Goal: Communication & Community: Answer question/provide support

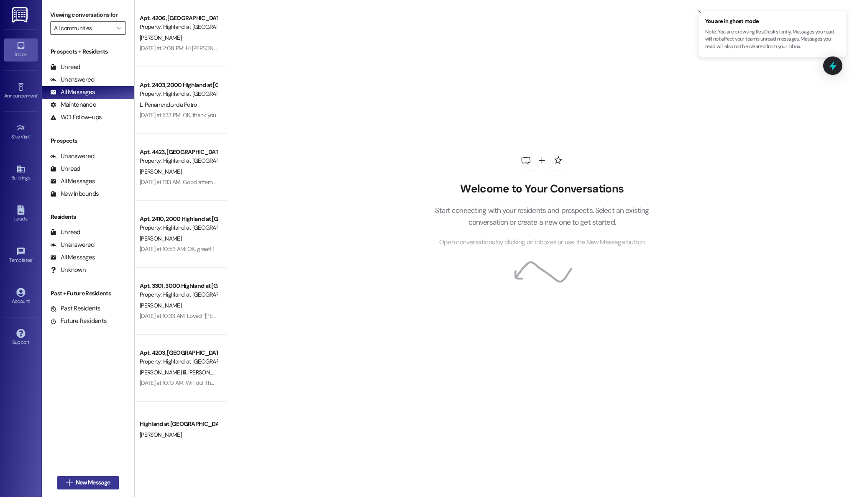
click at [76, 482] on span "New Message" at bounding box center [93, 482] width 34 height 9
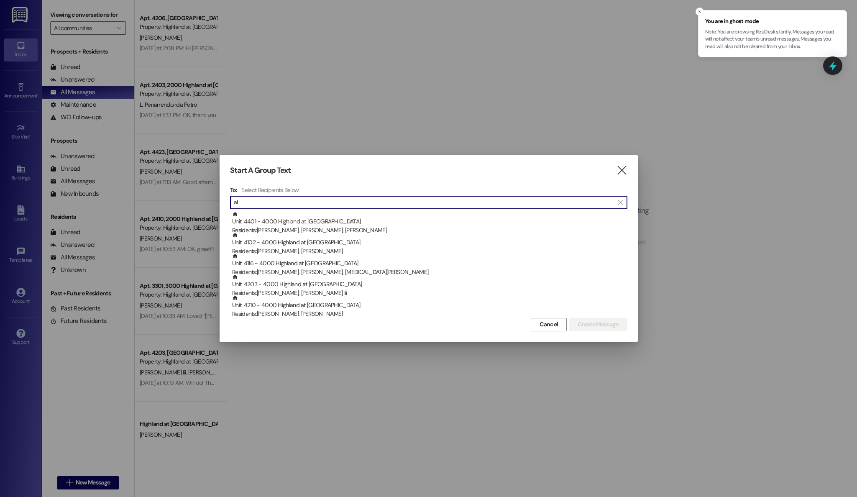
type input "a"
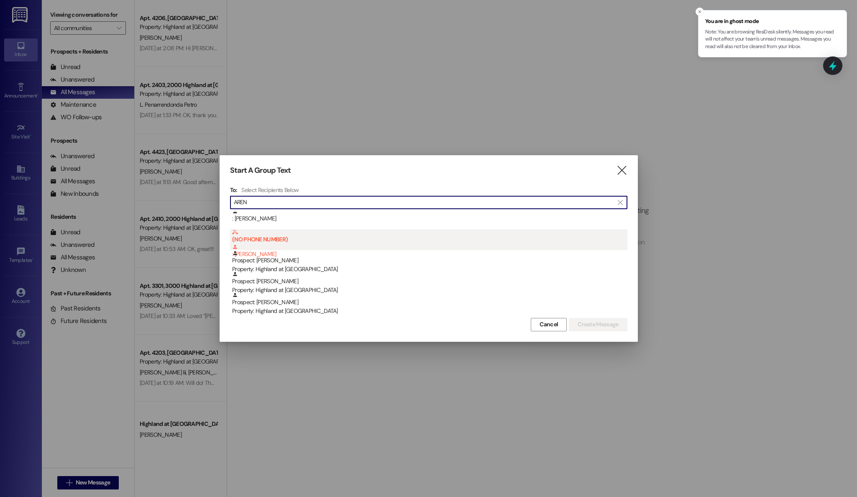
scroll to position [23, 0]
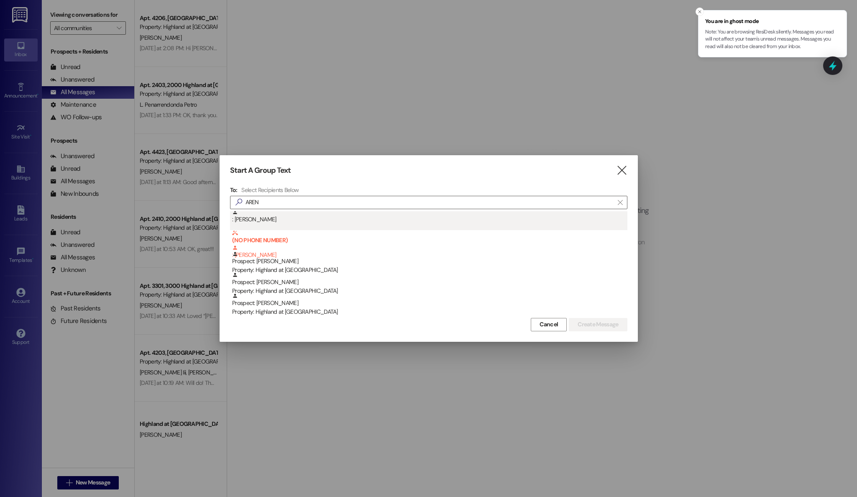
click at [263, 221] on div ": [PERSON_NAME]" at bounding box center [429, 216] width 395 height 15
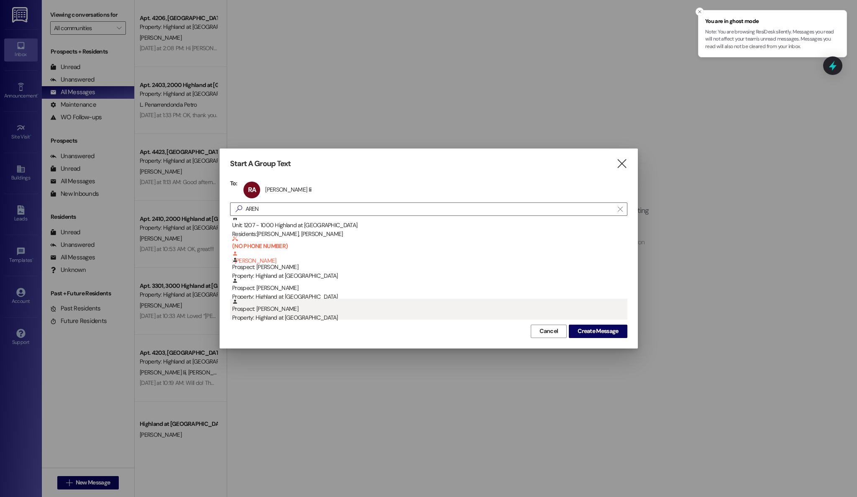
scroll to position [1, 0]
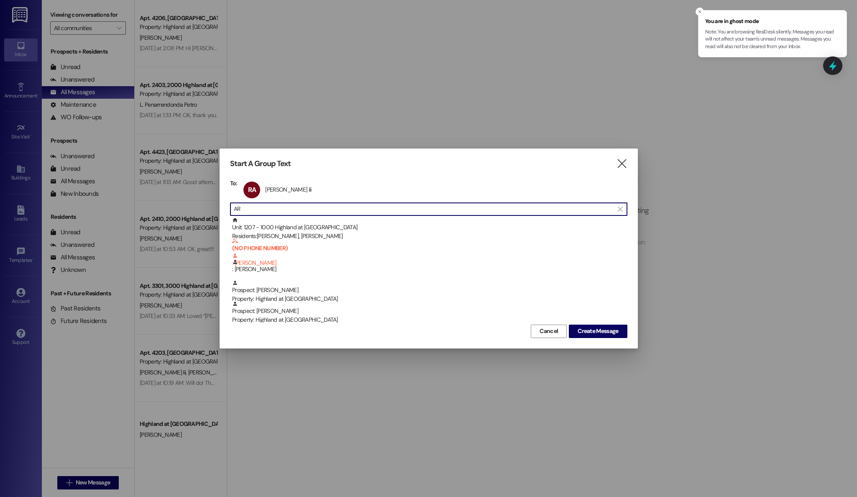
type input "A"
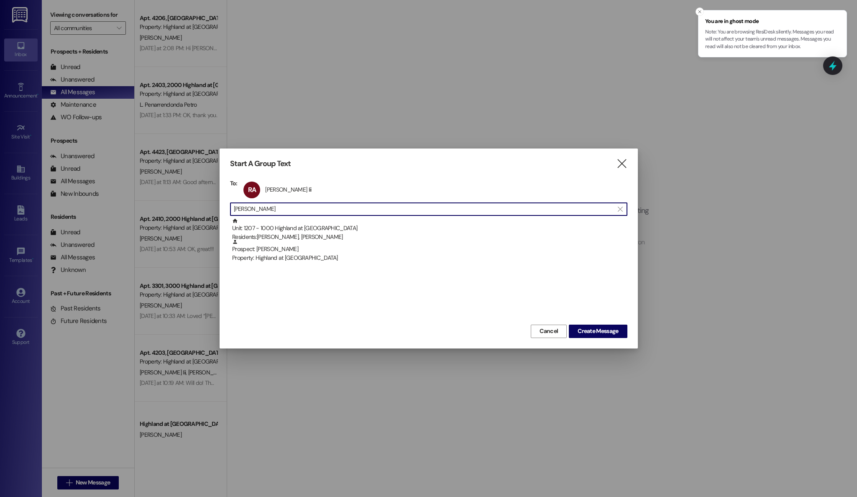
scroll to position [0, 0]
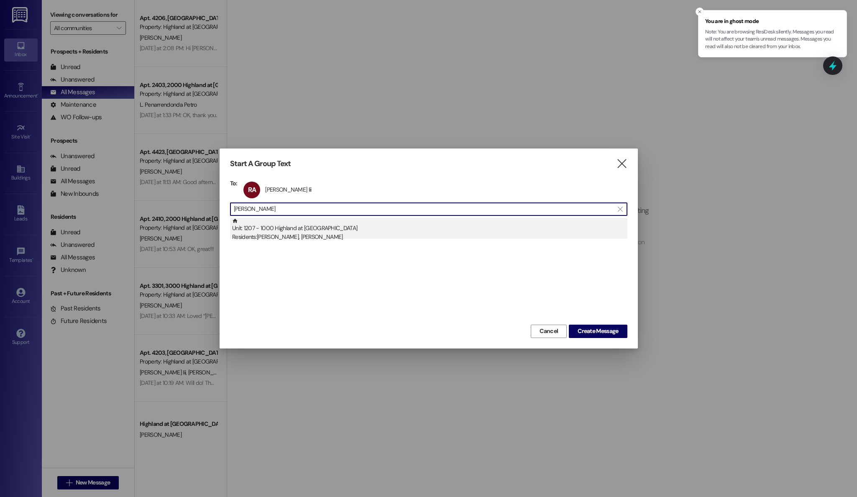
type input "[PERSON_NAME]"
click at [302, 232] on div "Unit: 1207 - 1000 Highland at [GEOGRAPHIC_DATA] Residents: [PERSON_NAME], [PERS…" at bounding box center [429, 230] width 395 height 24
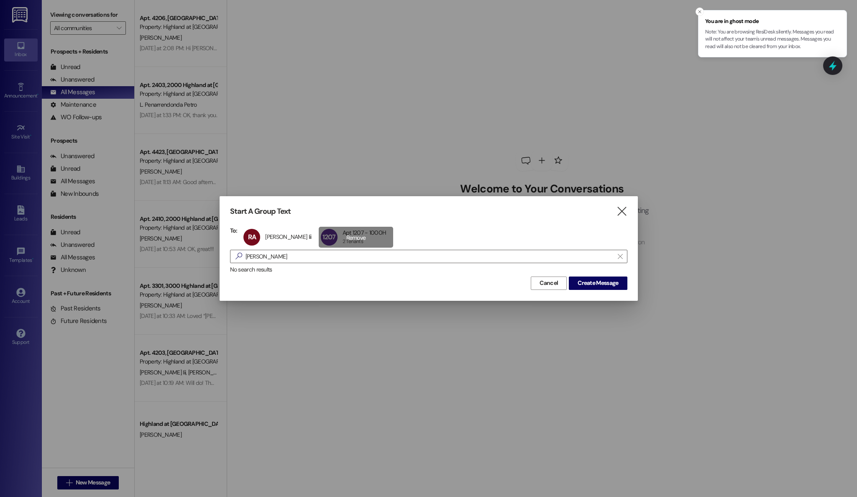
click at [346, 238] on div "1207 Apt 1207 - 1000H Apt 1207 - 1000H 2 Tenants 2 Tenants click to remove" at bounding box center [356, 237] width 75 height 21
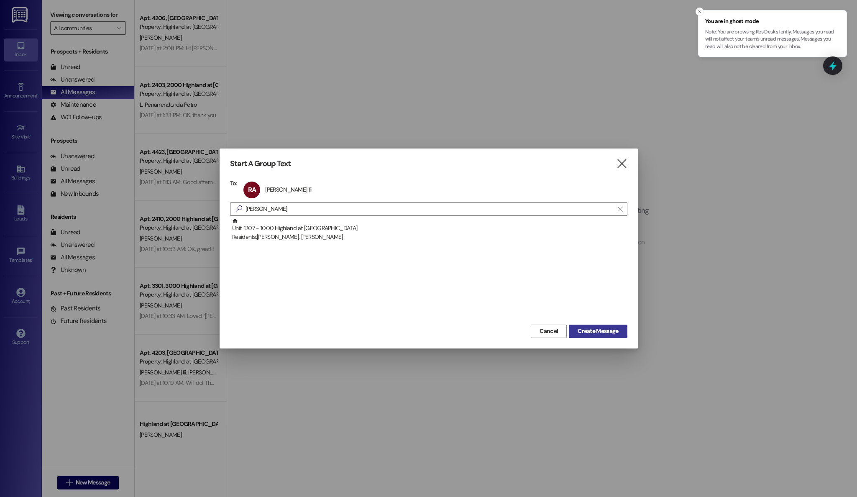
click at [597, 331] on span "Create Message" at bounding box center [598, 331] width 41 height 9
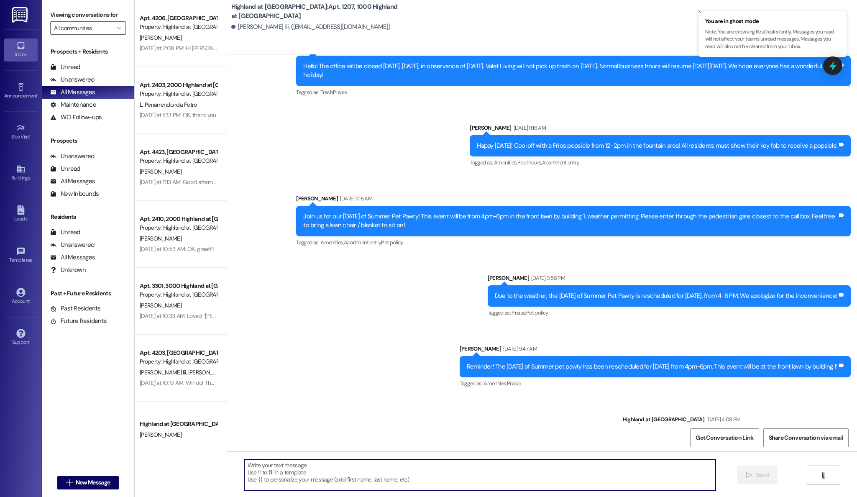
click at [401, 465] on textarea at bounding box center [480, 474] width 472 height 31
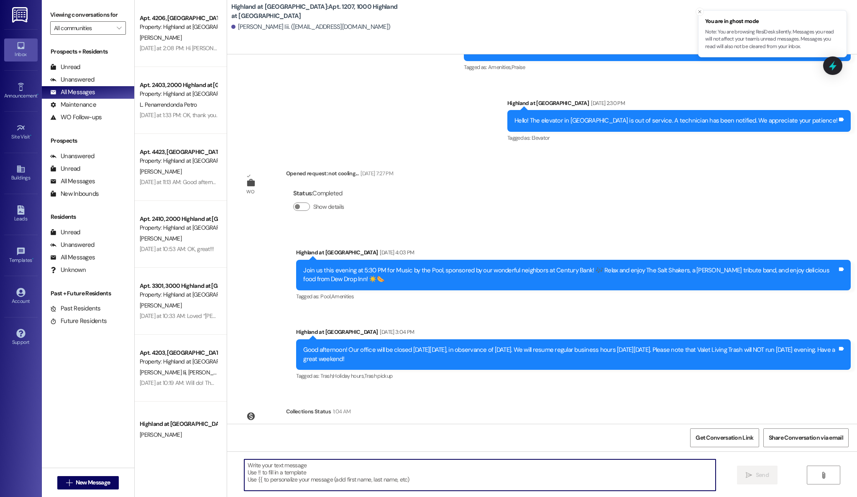
scroll to position [11872, 0]
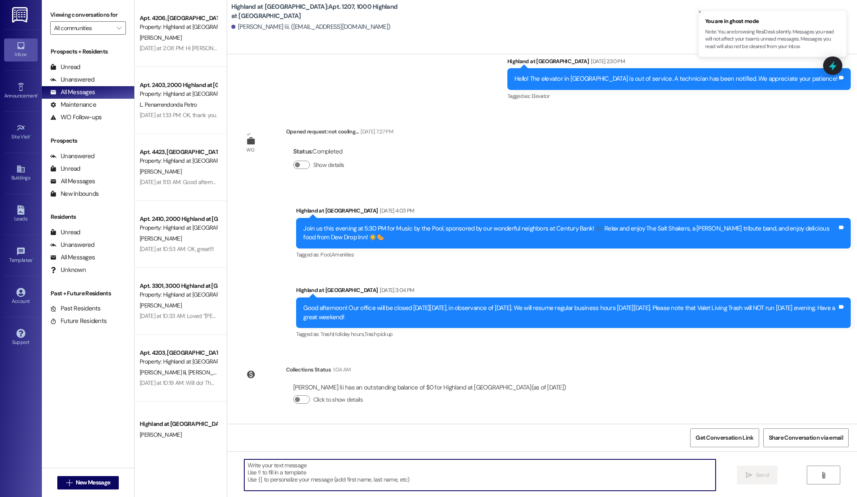
click at [425, 480] on textarea at bounding box center [480, 474] width 472 height 31
type textarea "h"
type textarea "H"
click at [449, 467] on textarea "Good morning [PERSON_NAME], I had a Fed-Ex package delivered to front office fo…" at bounding box center [480, 474] width 472 height 31
type textarea "Good morning [PERSON_NAME], I had a Fed-Ex package delivered to front office fo…"
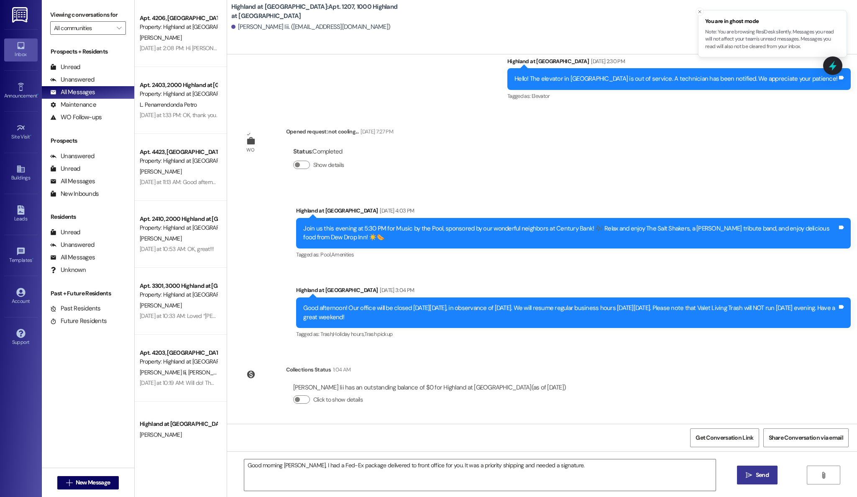
click at [751, 479] on span " Send" at bounding box center [757, 475] width 26 height 9
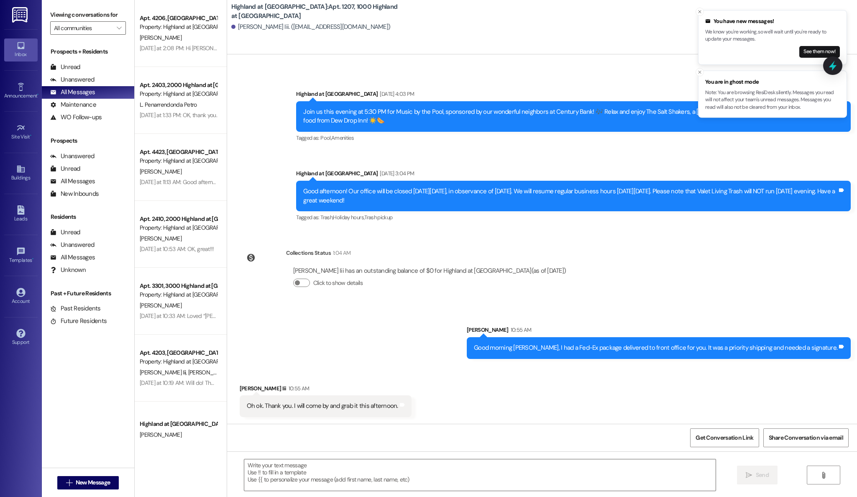
scroll to position [11988, 0]
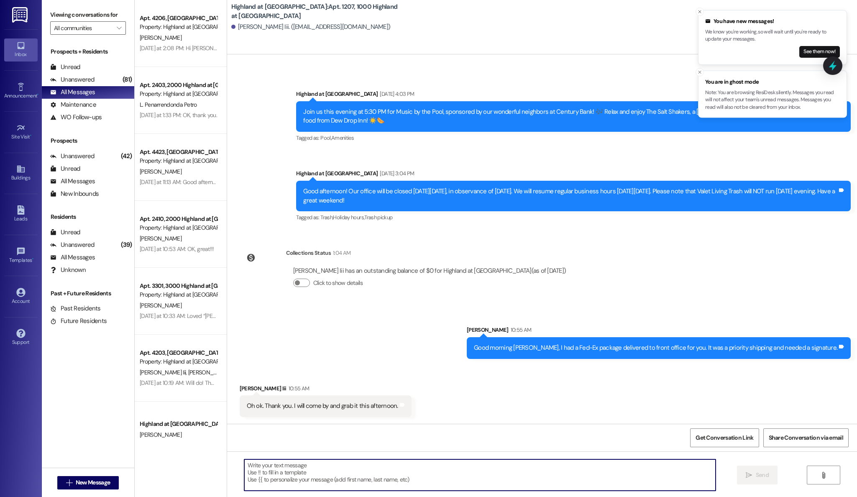
click at [492, 470] on textarea at bounding box center [480, 474] width 472 height 31
type textarea "Sounds good. I can also drop it off at your front door if its ok to leave."
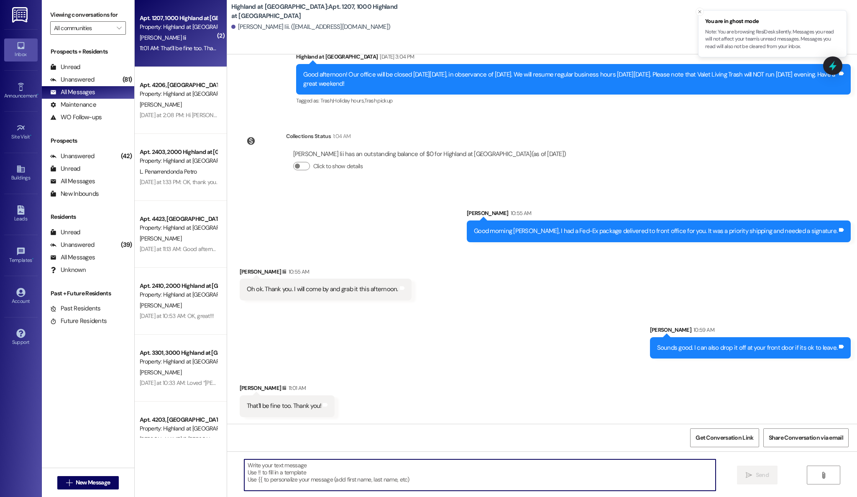
scroll to position [12105, 0]
